Goal: Task Accomplishment & Management: Manage account settings

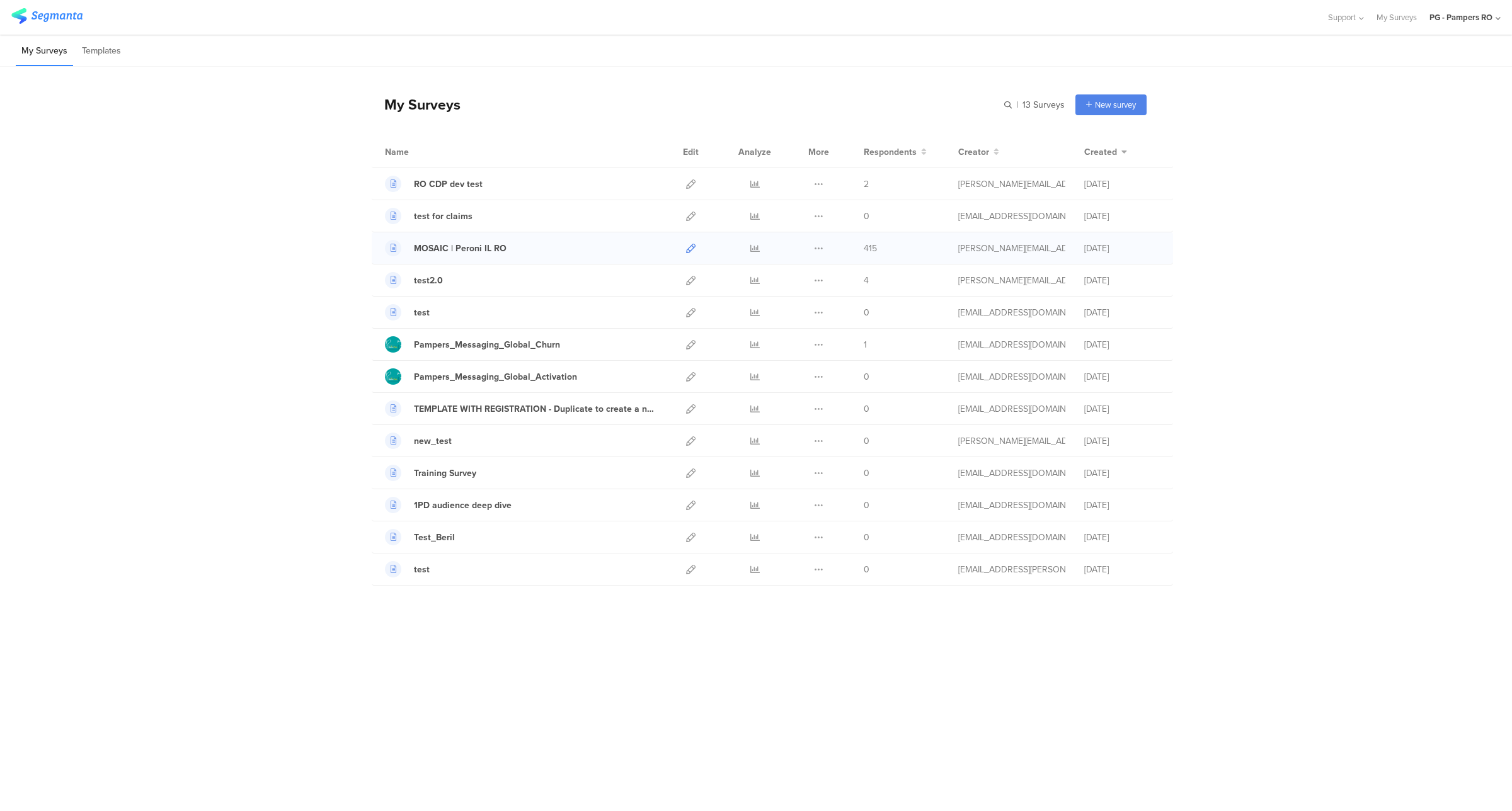
click at [691, 250] on icon at bounding box center [691, 248] width 9 height 9
click at [690, 505] on icon at bounding box center [691, 505] width 9 height 9
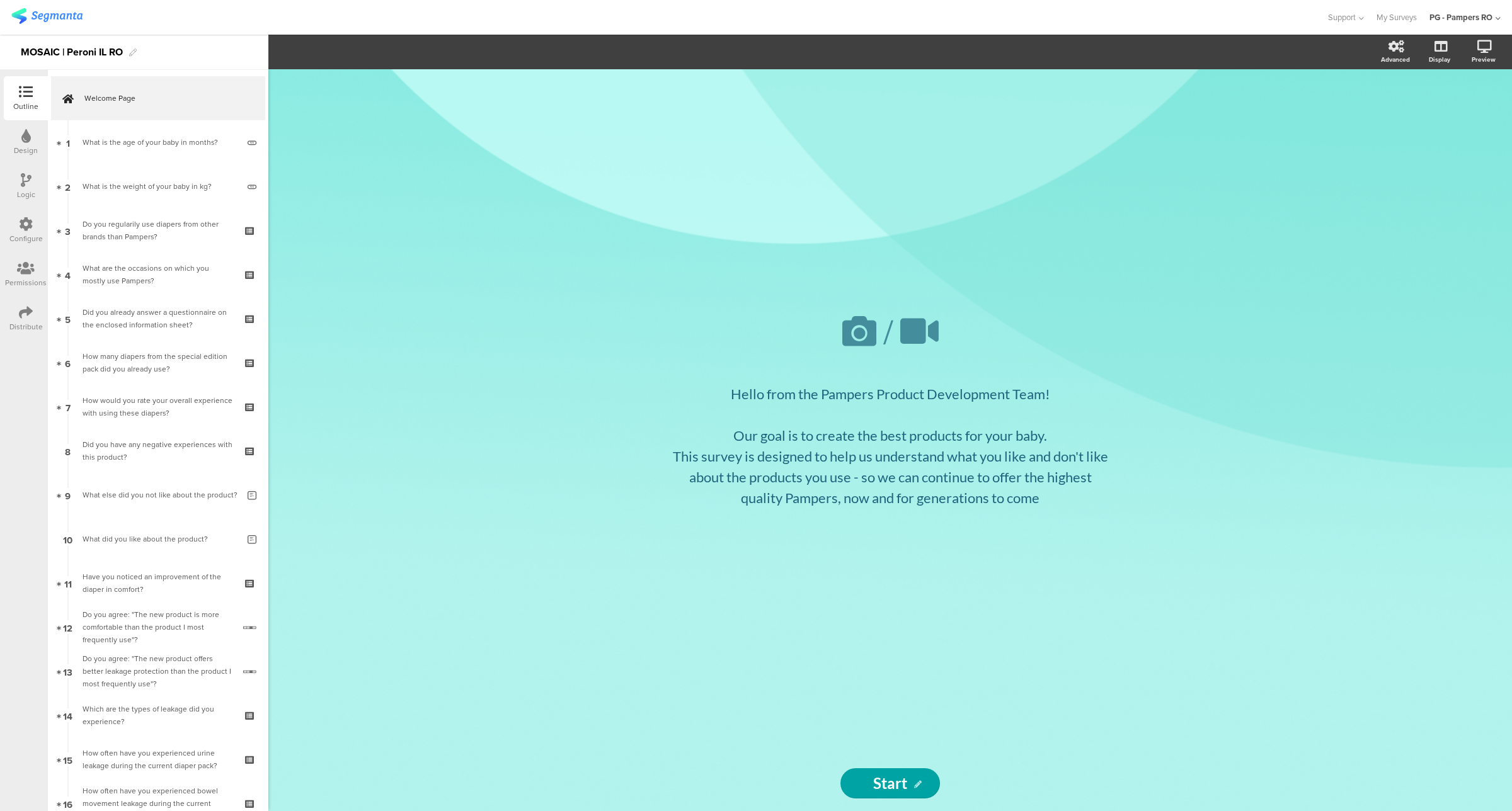
click at [22, 233] on div "Configure" at bounding box center [26, 239] width 33 height 11
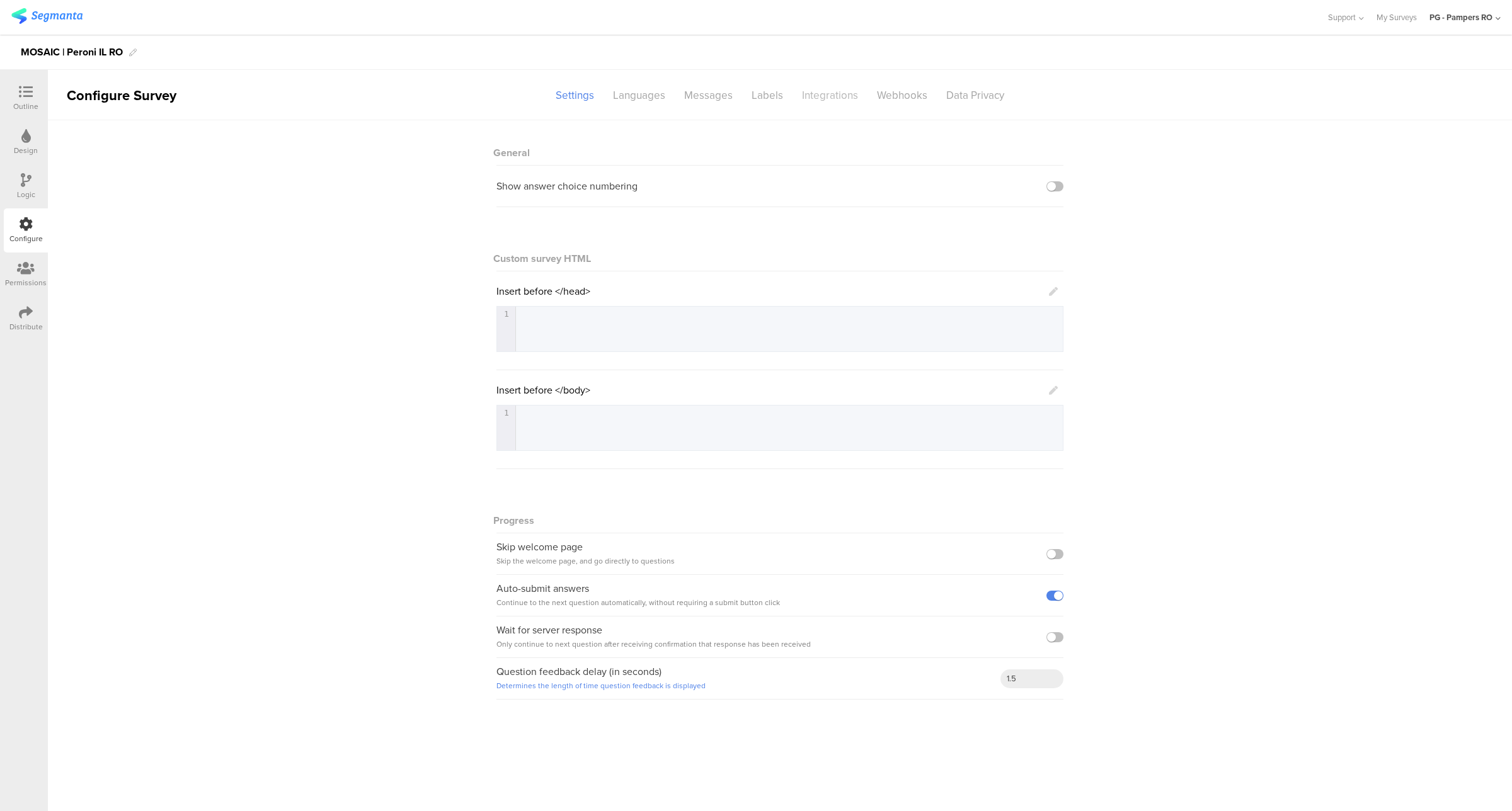
click at [829, 95] on div "Integrations" at bounding box center [830, 96] width 75 height 22
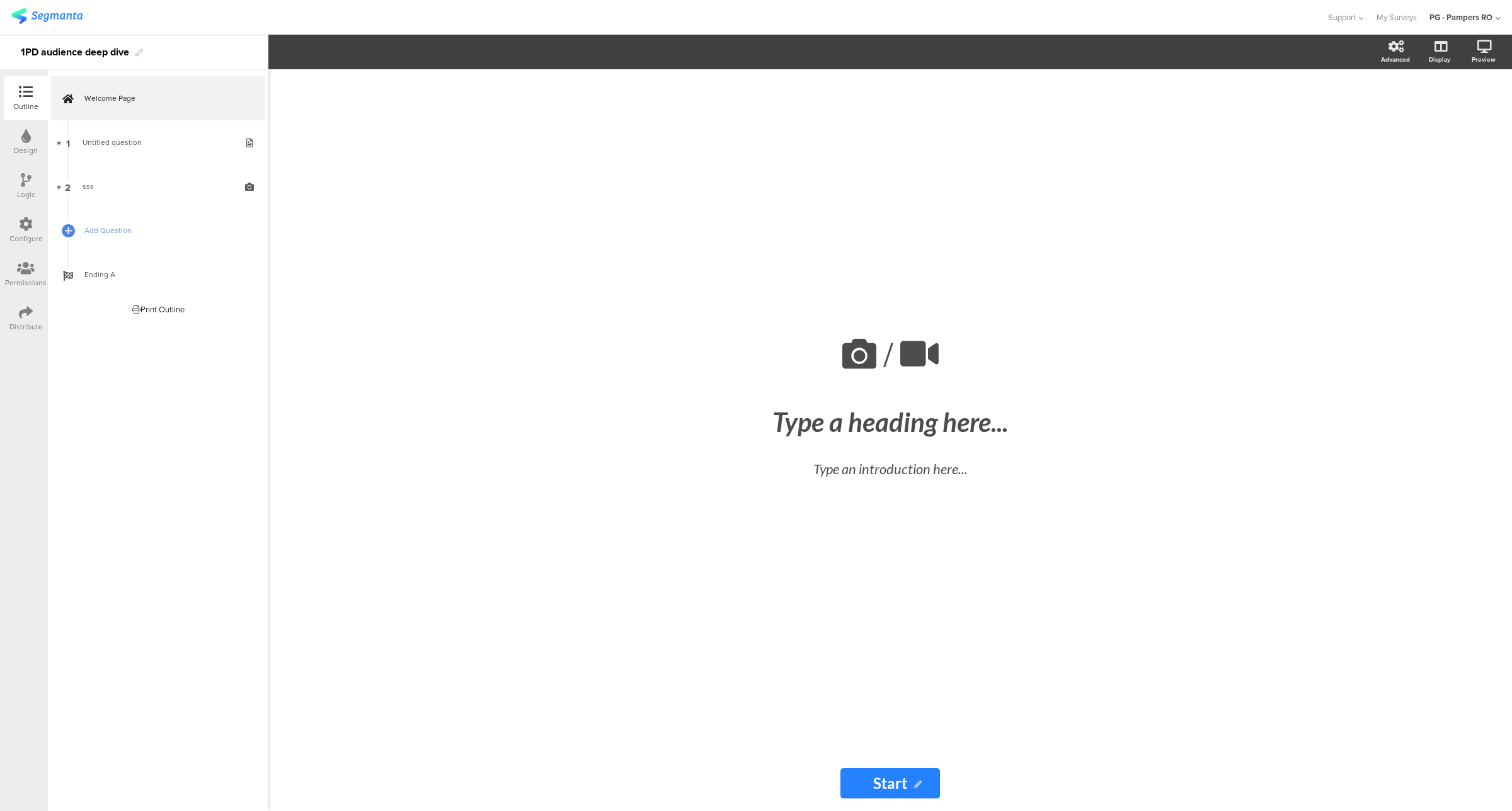
click at [27, 226] on icon at bounding box center [26, 224] width 14 height 14
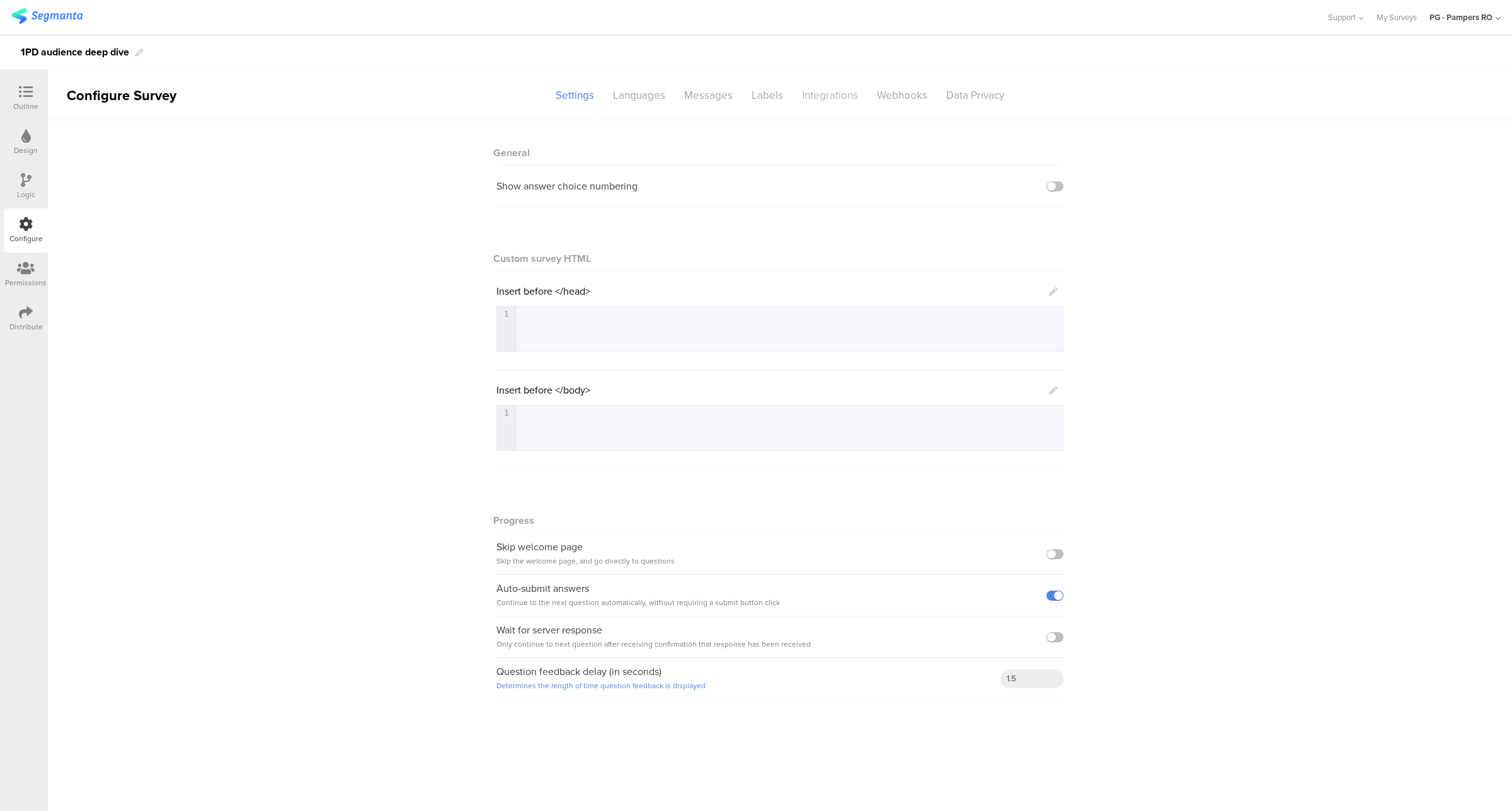
click at [811, 96] on div "Integrations" at bounding box center [830, 96] width 75 height 22
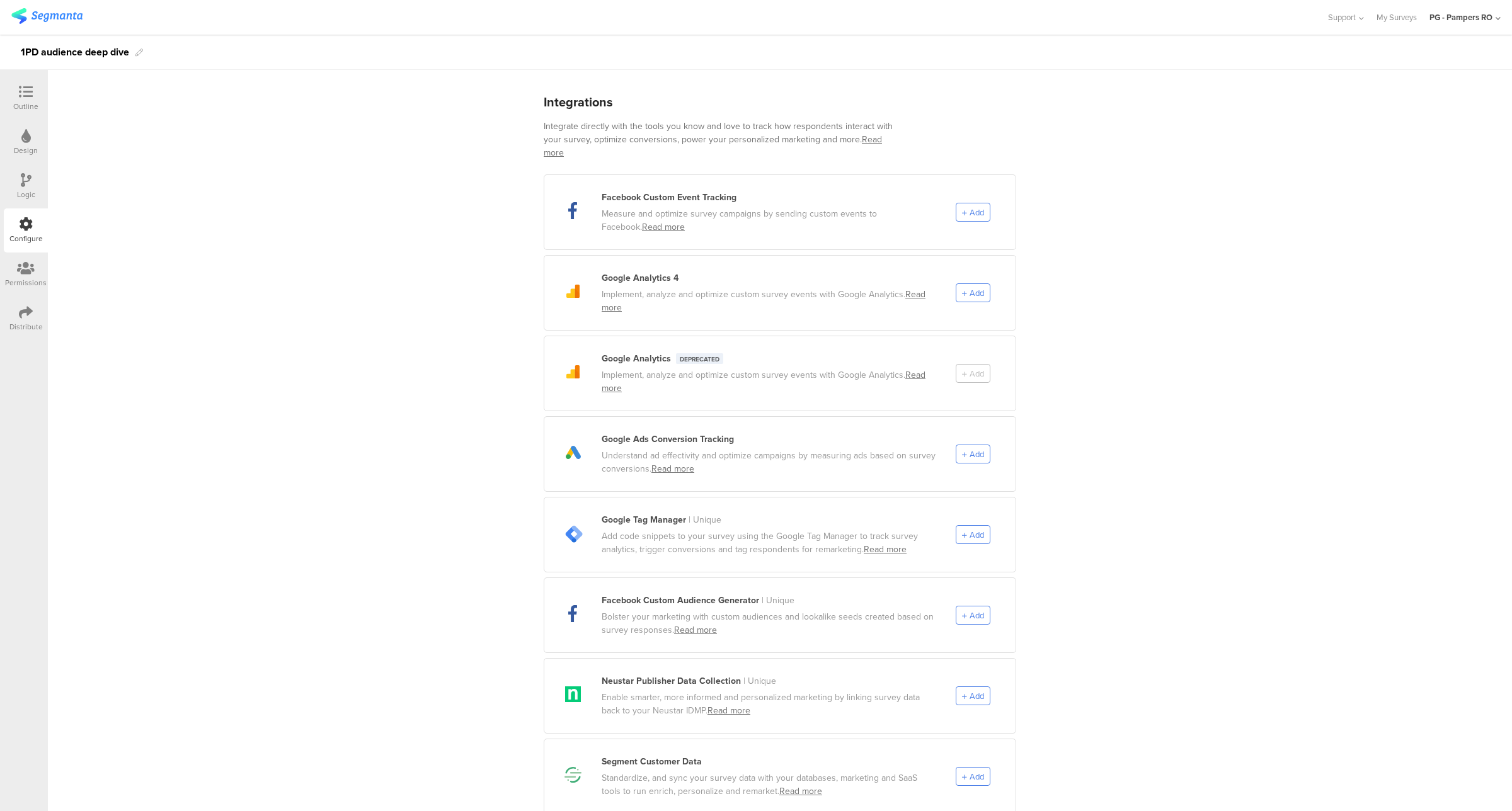
scroll to position [79, 0]
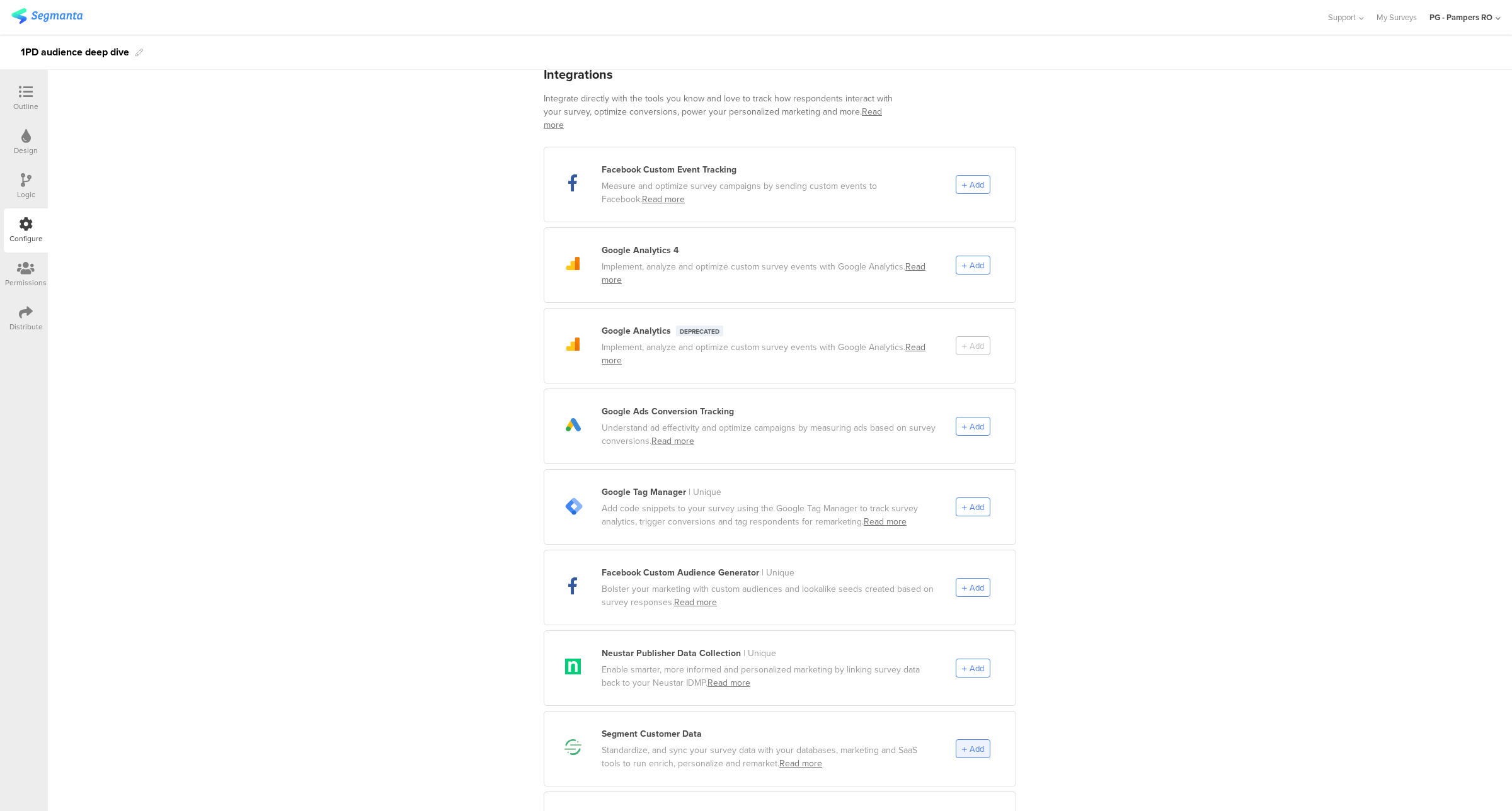
click at [974, 741] on div "Add" at bounding box center [973, 749] width 35 height 19
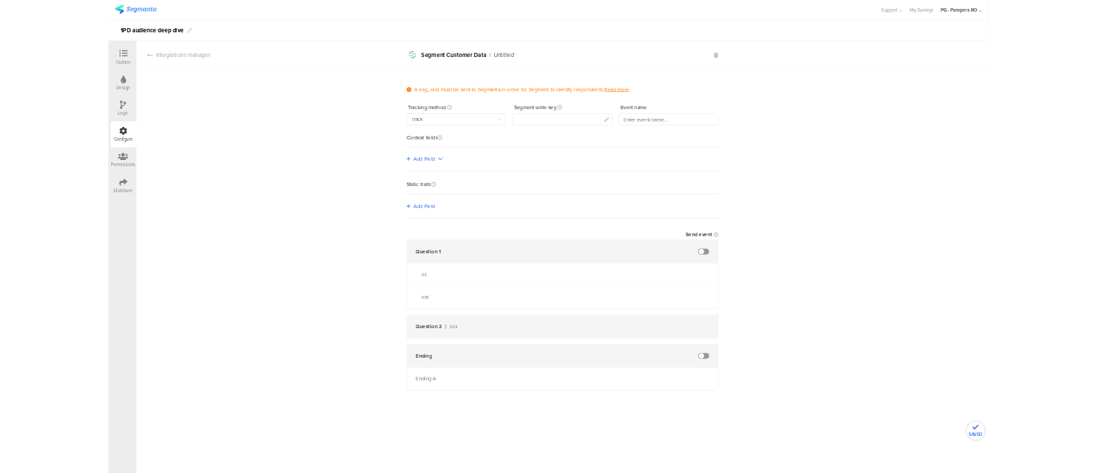
scroll to position [0, 0]
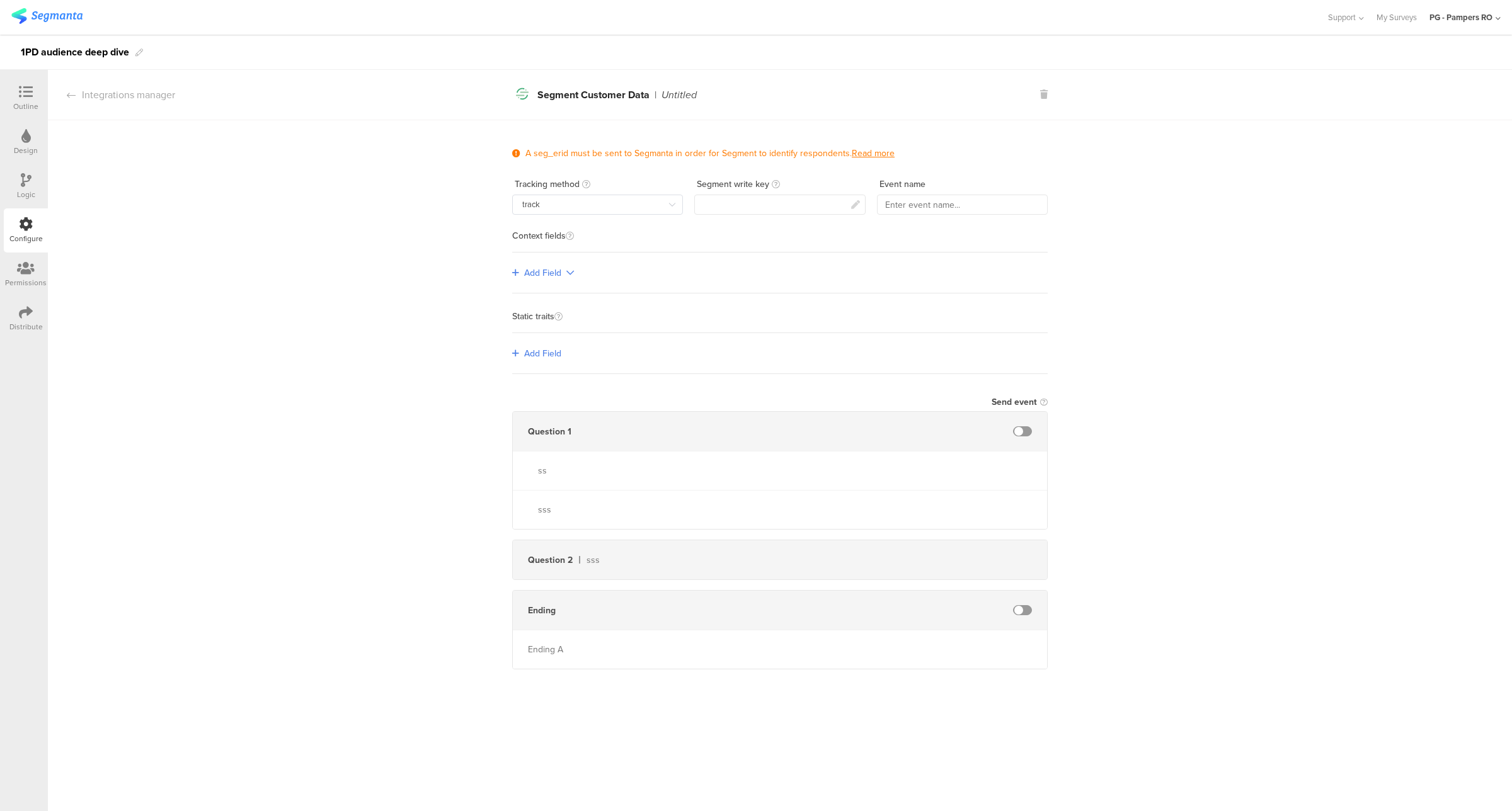
click at [523, 354] on link "Add Field" at bounding box center [536, 354] width 49 height 13
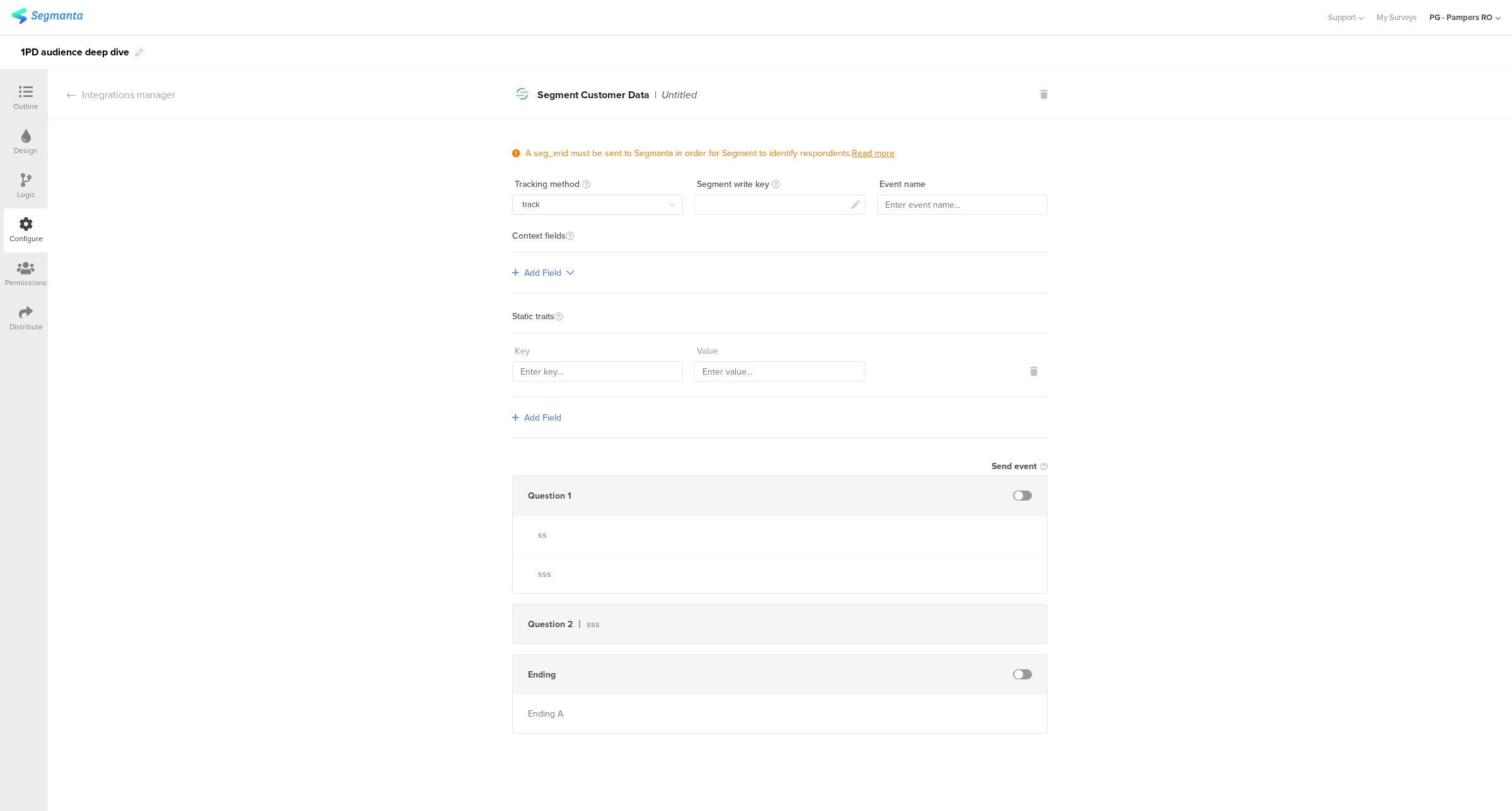
click at [77, 91] on div "Integrations manager" at bounding box center [111, 95] width 128 height 15
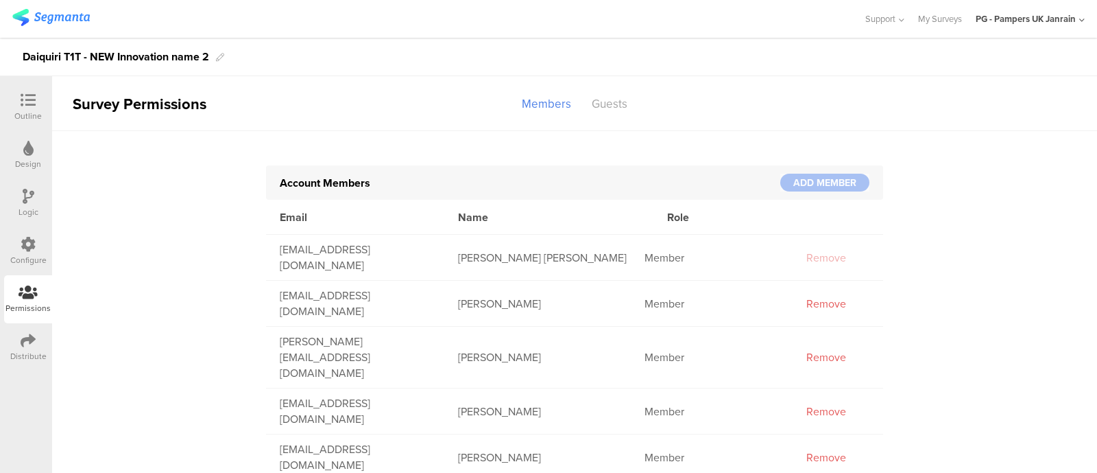
click at [45, 244] on div "Configure" at bounding box center [28, 251] width 48 height 48
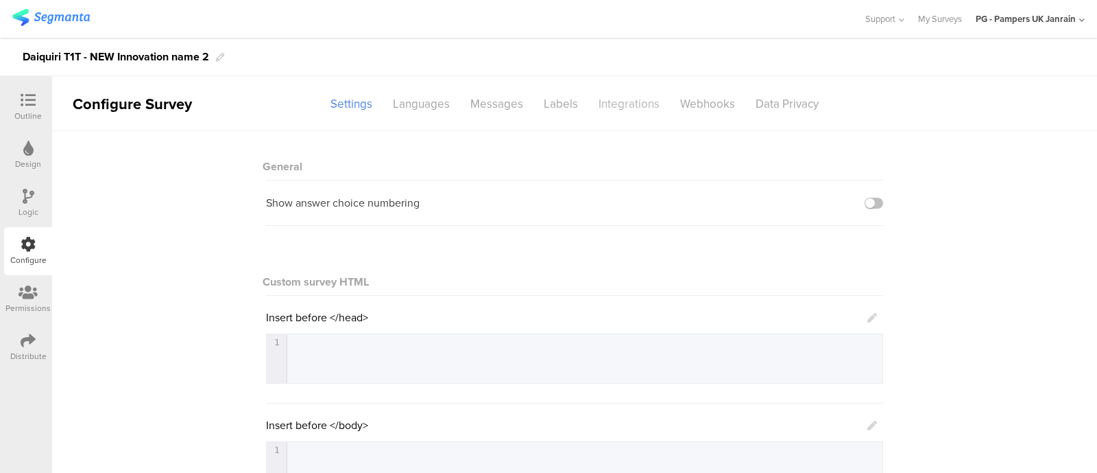
click at [615, 101] on div "Integrations" at bounding box center [629, 104] width 82 height 24
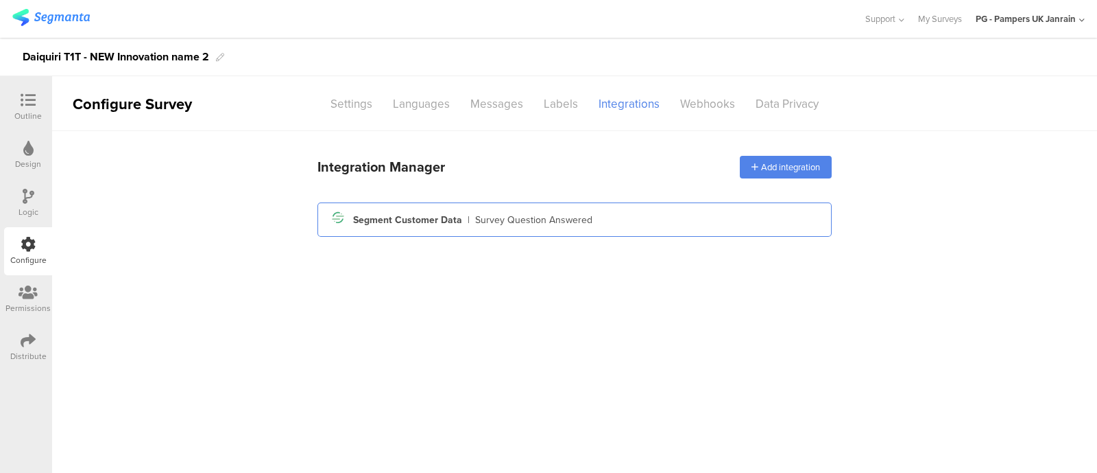
click at [547, 213] on div "Survey Question Answered" at bounding box center [533, 220] width 117 height 14
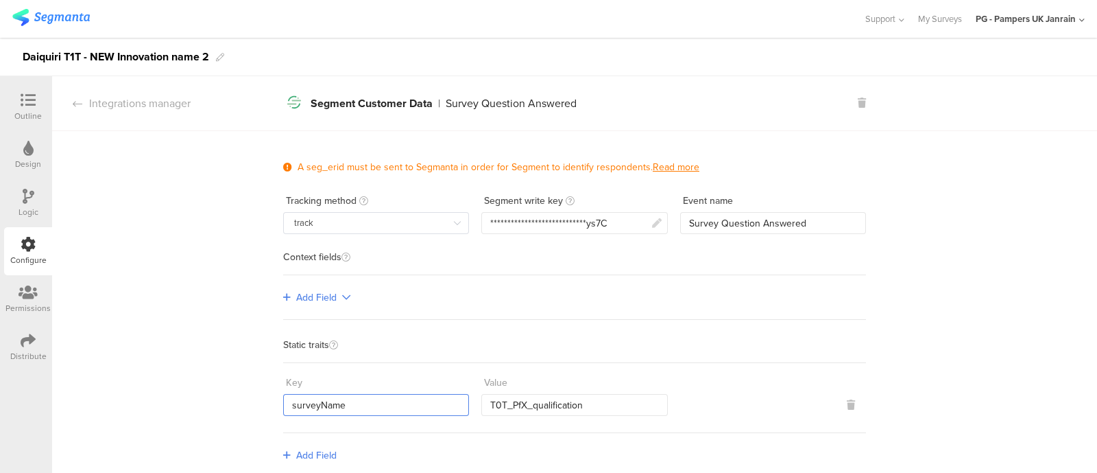
drag, startPoint x: 346, startPoint y: 403, endPoint x: 273, endPoint y: 397, distance: 72.9
drag, startPoint x: 583, startPoint y: 405, endPoint x: 469, endPoint y: 393, distance: 114.5
click at [469, 393] on div "Key surveyName Value T0T_PfX_qualification" at bounding box center [574, 393] width 583 height 45
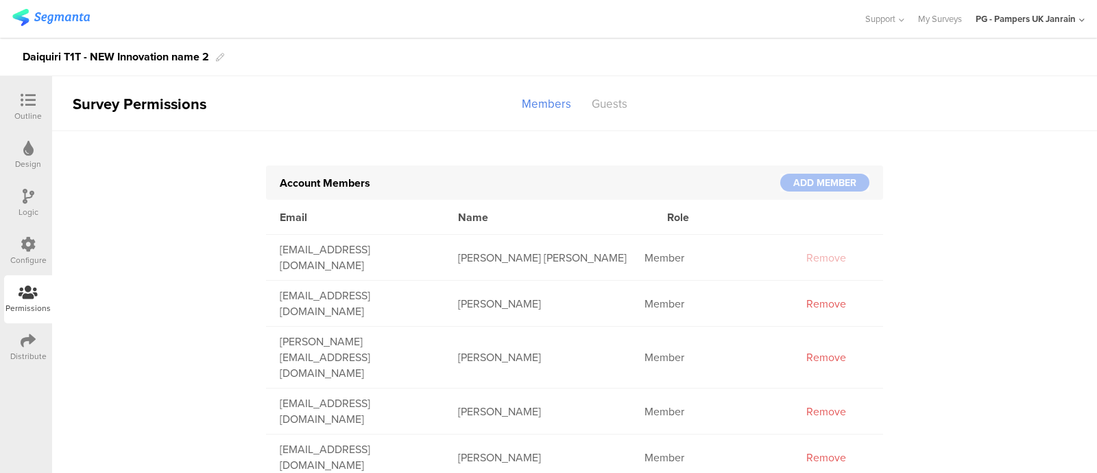
click at [26, 248] on icon at bounding box center [28, 244] width 15 height 15
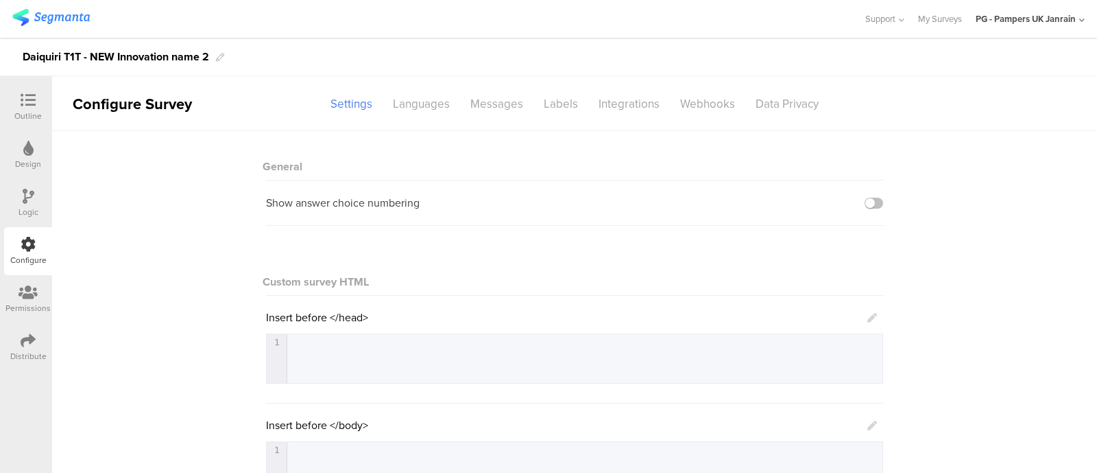
click at [33, 110] on div "Outline" at bounding box center [27, 116] width 27 height 12
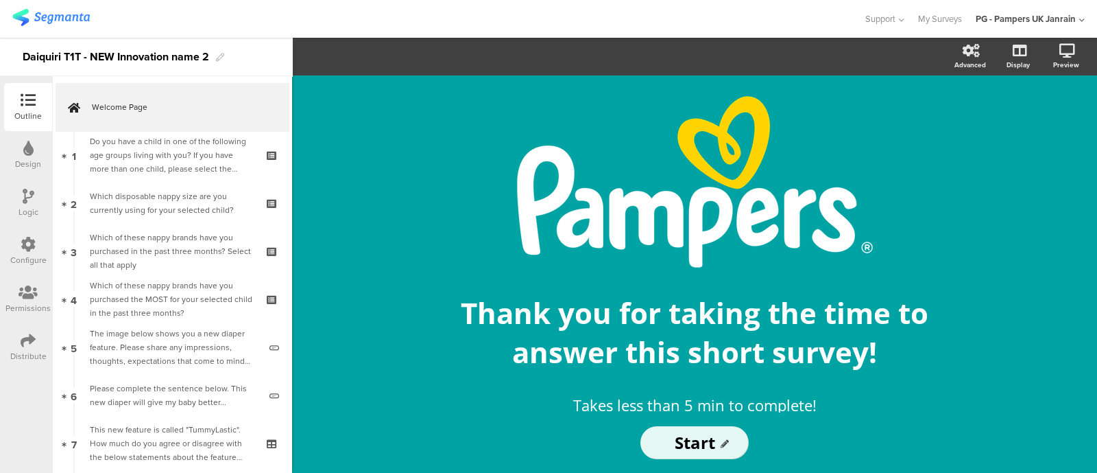
click at [23, 147] on icon at bounding box center [28, 148] width 10 height 15
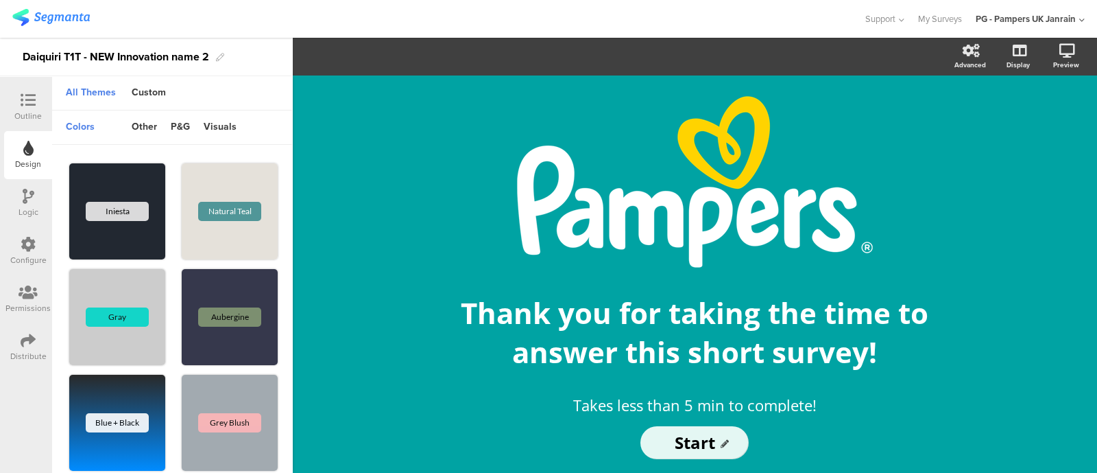
click at [37, 213] on div "Logic" at bounding box center [29, 212] width 20 height 12
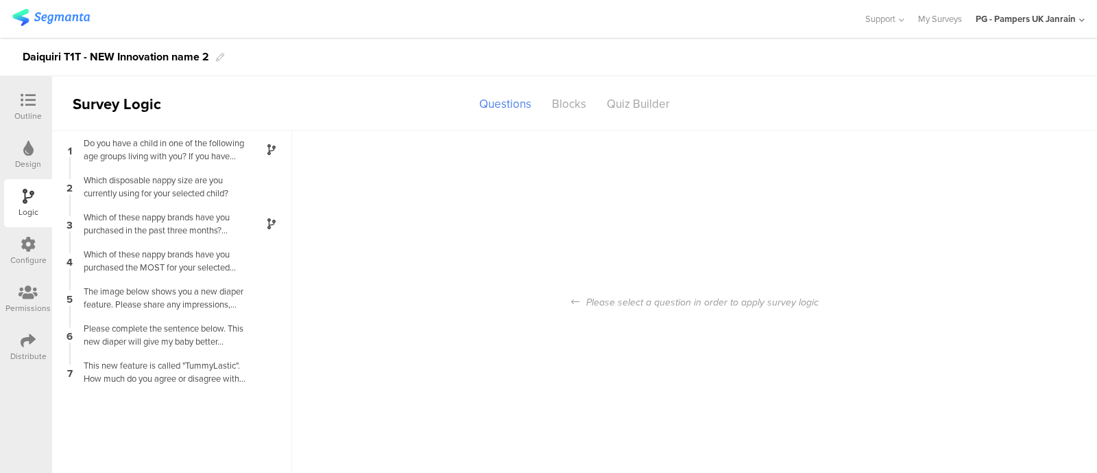
click at [31, 254] on div "Configure" at bounding box center [28, 260] width 36 height 12
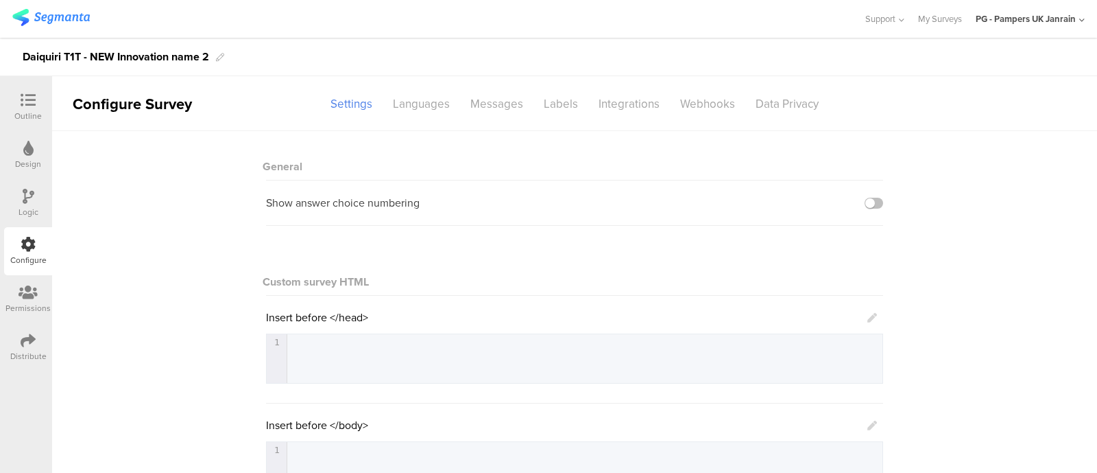
click at [27, 296] on icon at bounding box center [28, 292] width 19 height 15
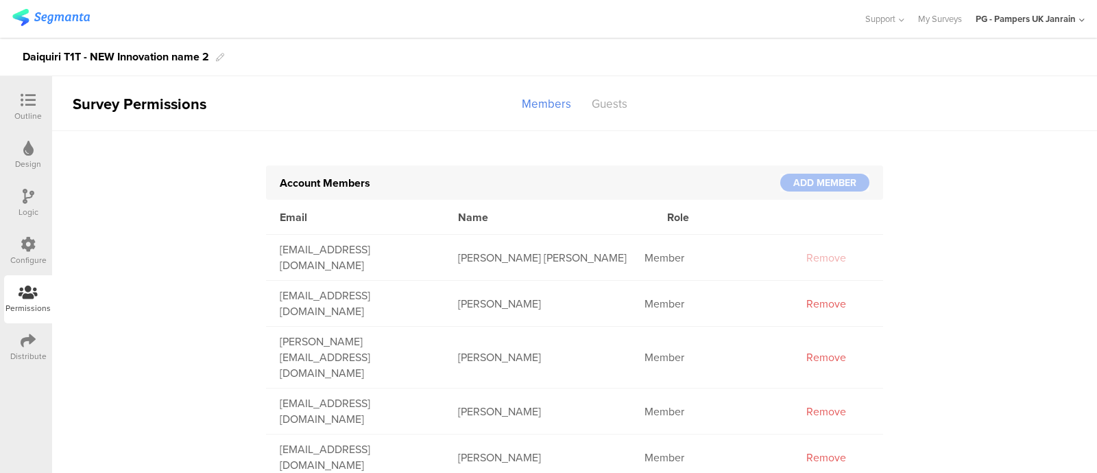
click at [12, 252] on div "Configure" at bounding box center [28, 251] width 48 height 48
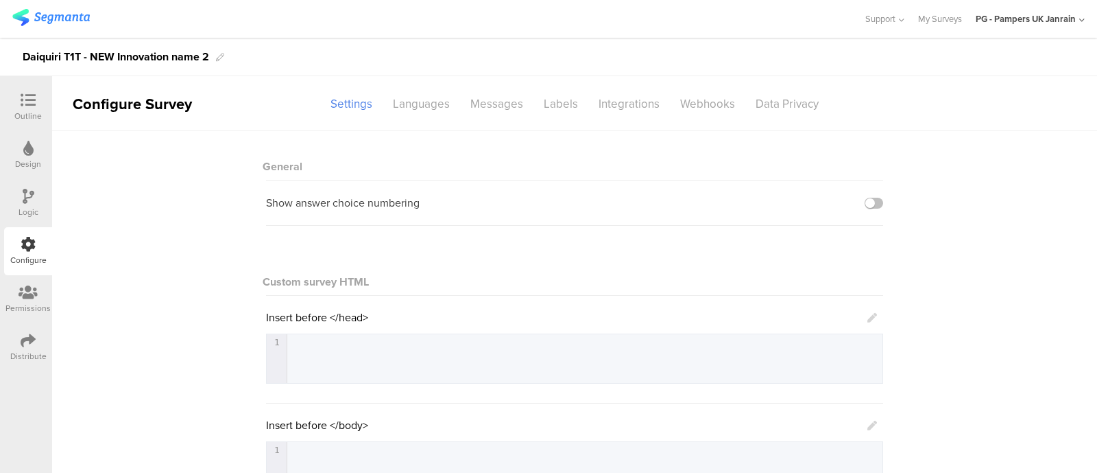
click at [31, 158] on div "Design" at bounding box center [28, 164] width 26 height 12
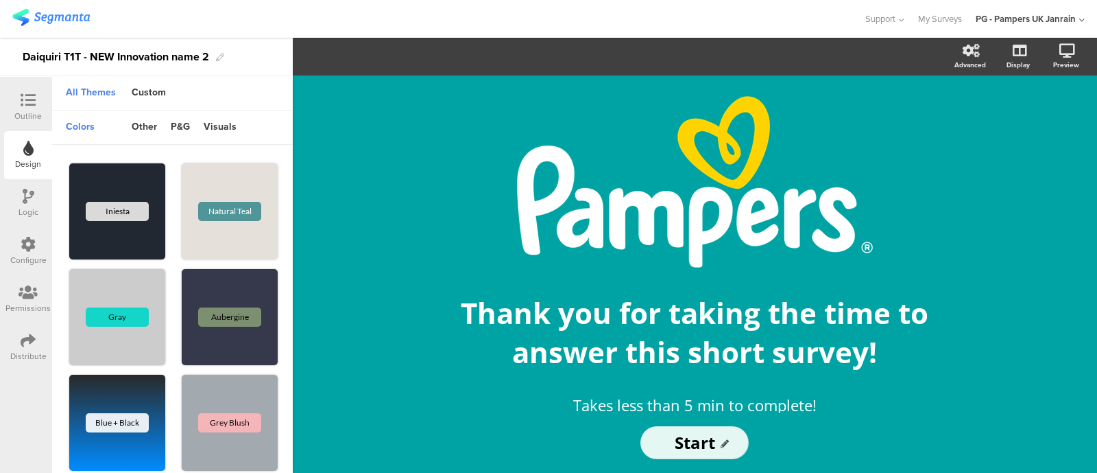
click at [38, 111] on div "Outline" at bounding box center [27, 116] width 27 height 12
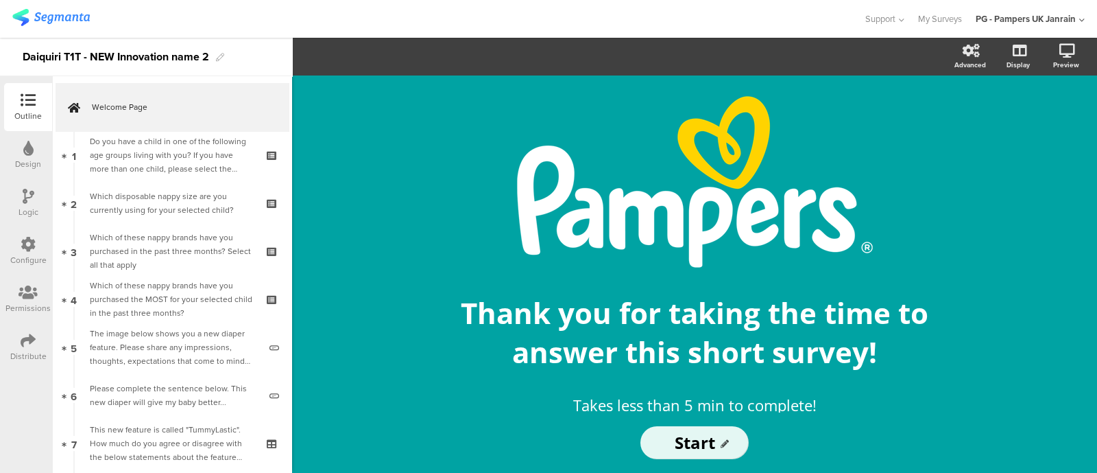
click at [45, 132] on div "Design" at bounding box center [28, 155] width 48 height 48
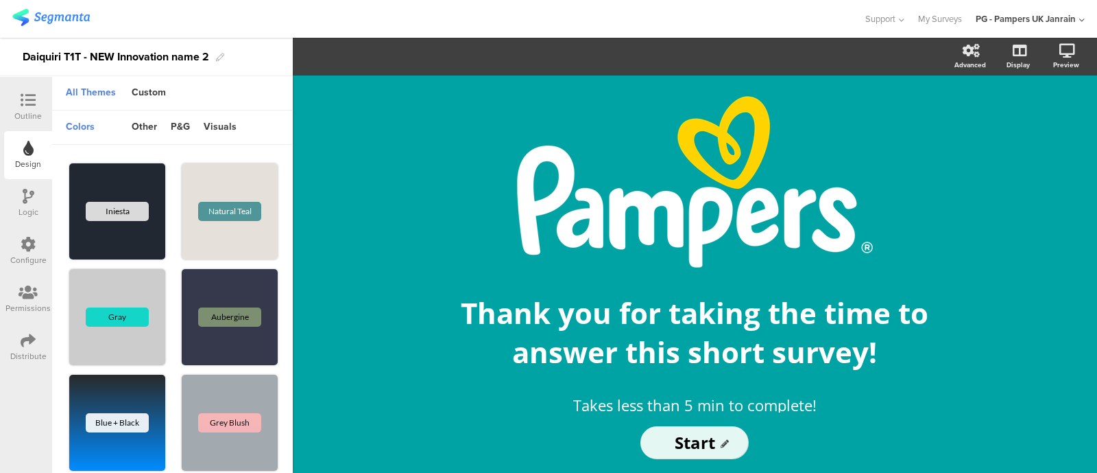
click at [39, 204] on div "Logic" at bounding box center [28, 203] width 48 height 48
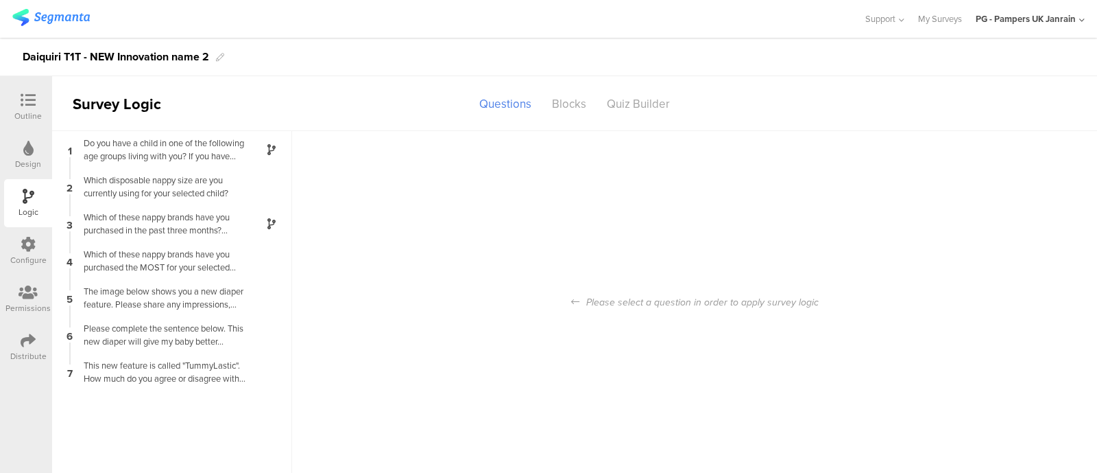
click at [36, 247] on div "Configure" at bounding box center [28, 251] width 48 height 48
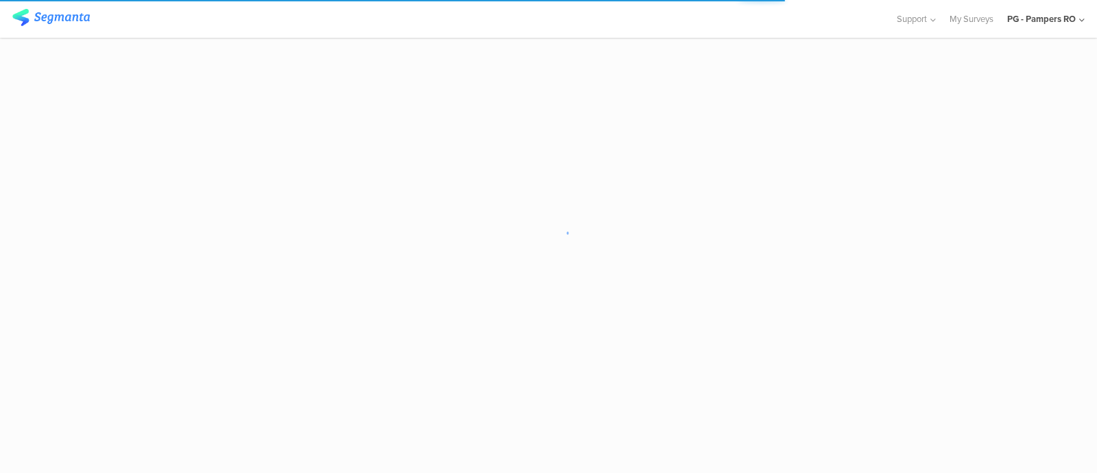
click at [1019, 21] on div "PG - Pampers RO" at bounding box center [1042, 18] width 69 height 13
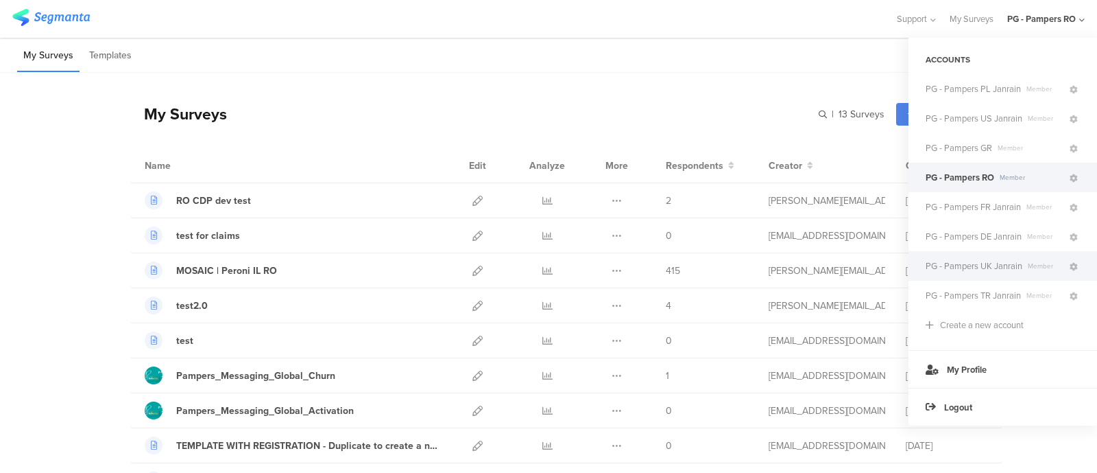
click at [979, 264] on span "PG - Pampers UK Janrain" at bounding box center [974, 265] width 97 height 13
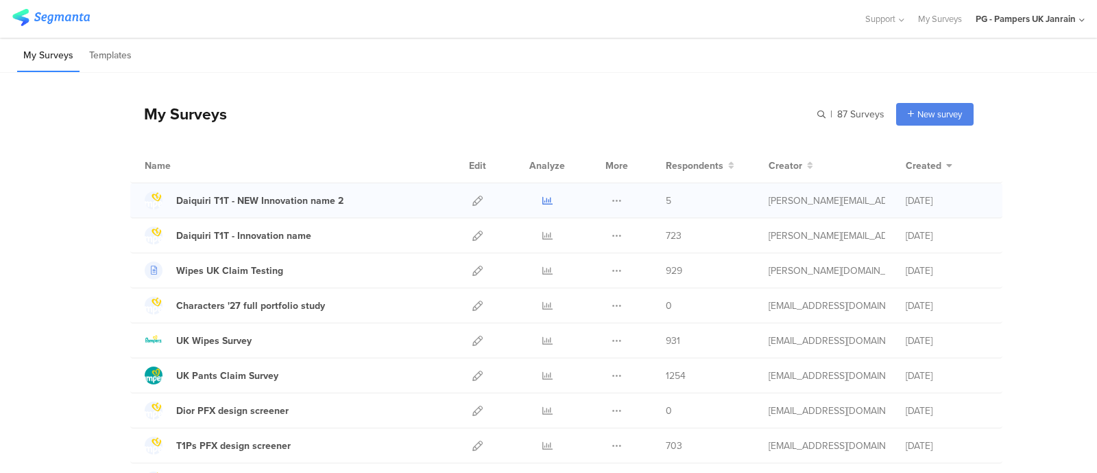
click at [543, 200] on icon at bounding box center [548, 200] width 10 height 10
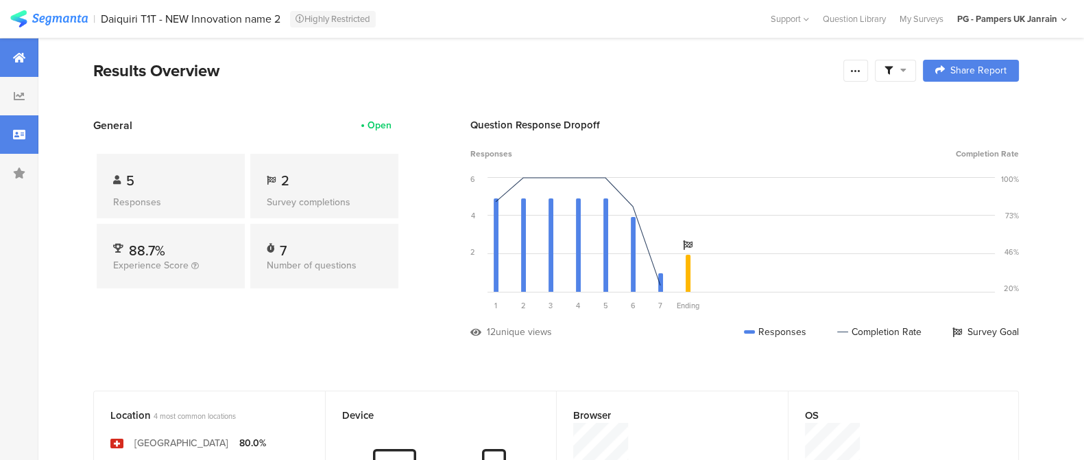
click at [19, 131] on icon at bounding box center [19, 134] width 12 height 11
